Goal: Information Seeking & Learning: Learn about a topic

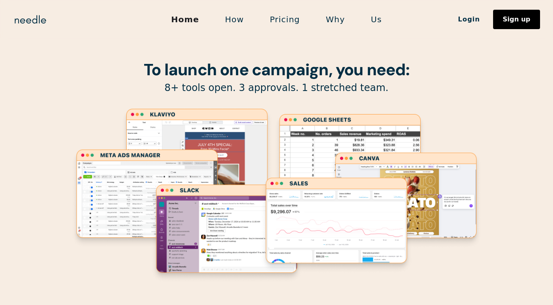
click at [229, 20] on link "How" at bounding box center [234, 19] width 45 height 17
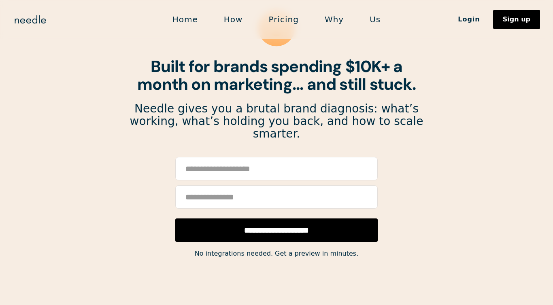
scroll to position [61, 0]
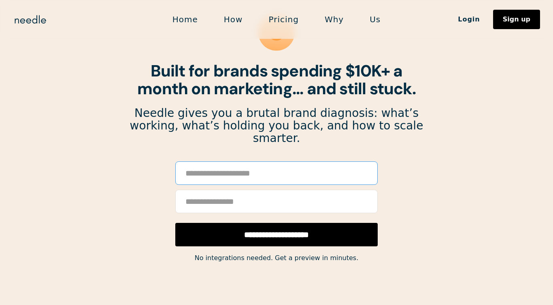
click at [238, 161] on input "Email Form" at bounding box center [276, 172] width 202 height 23
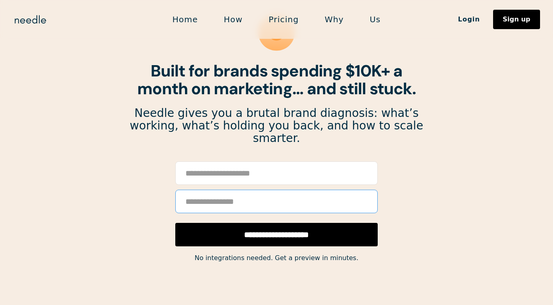
click at [187, 190] on input "Email Form" at bounding box center [276, 201] width 202 height 23
click at [127, 143] on section "**********" at bounding box center [276, 242] width 553 height 606
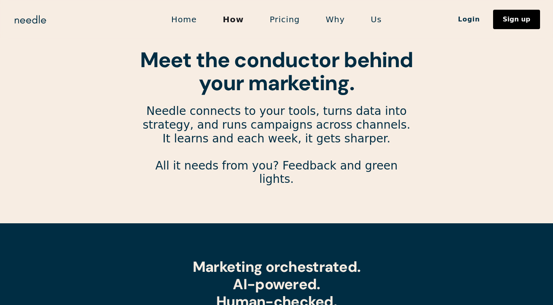
click at [278, 20] on link "Pricing" at bounding box center [284, 19] width 56 height 17
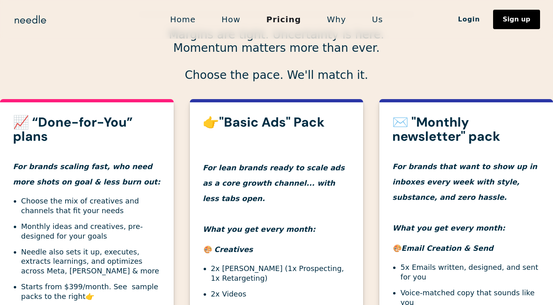
scroll to position [225, 0]
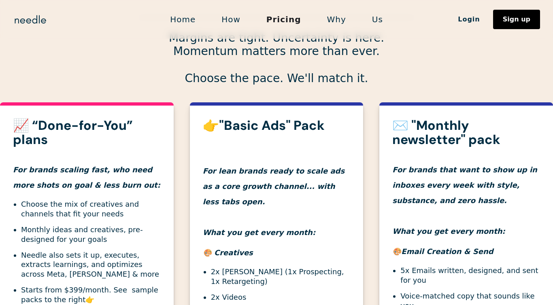
click at [272, 124] on strong "👉"Basic Ads" Pack" at bounding box center [264, 125] width 122 height 17
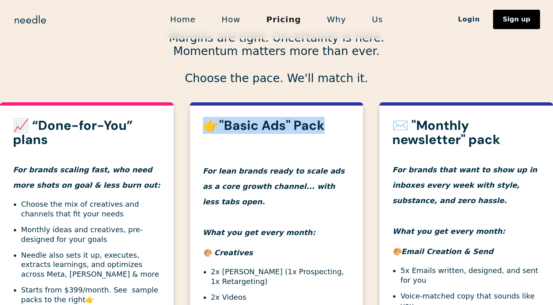
click at [272, 124] on strong "👉"Basic Ads" Pack" at bounding box center [264, 125] width 122 height 17
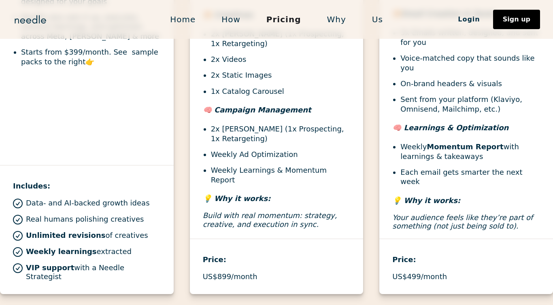
scroll to position [464, 0]
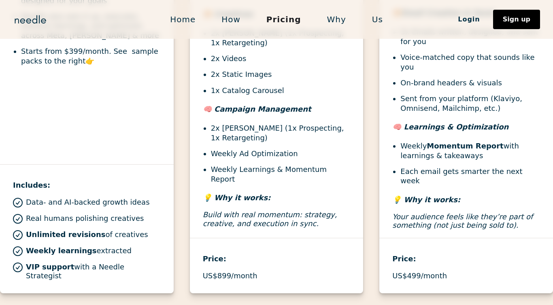
click at [226, 271] on p "US$899/month" at bounding box center [230, 275] width 55 height 9
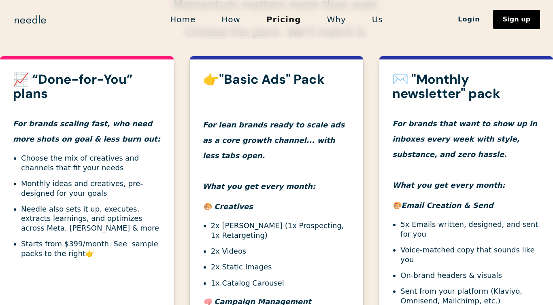
scroll to position [248, 0]
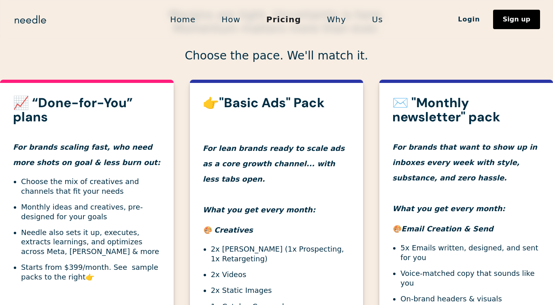
click at [431, 117] on h3 "✉️ "Monthly newsletter" pack" at bounding box center [466, 110] width 148 height 28
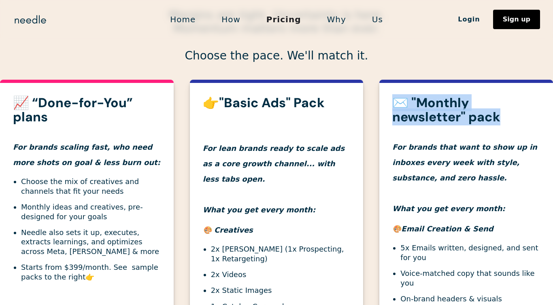
click at [431, 117] on h3 "✉️ "Monthly newsletter" pack" at bounding box center [466, 110] width 148 height 28
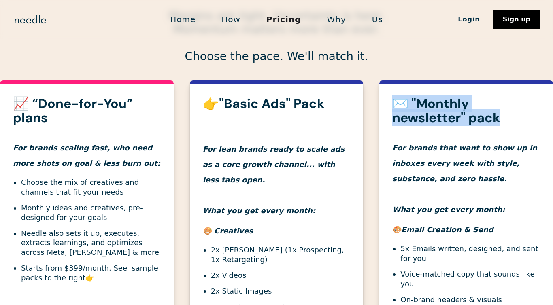
scroll to position [250, 0]
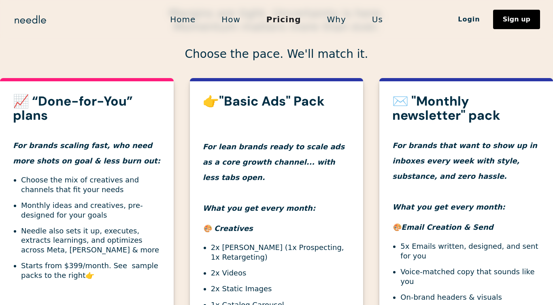
click at [91, 119] on h3 "📈 “Done-for-You” plans" at bounding box center [87, 108] width 148 height 28
